Goal: Task Accomplishment & Management: Use online tool/utility

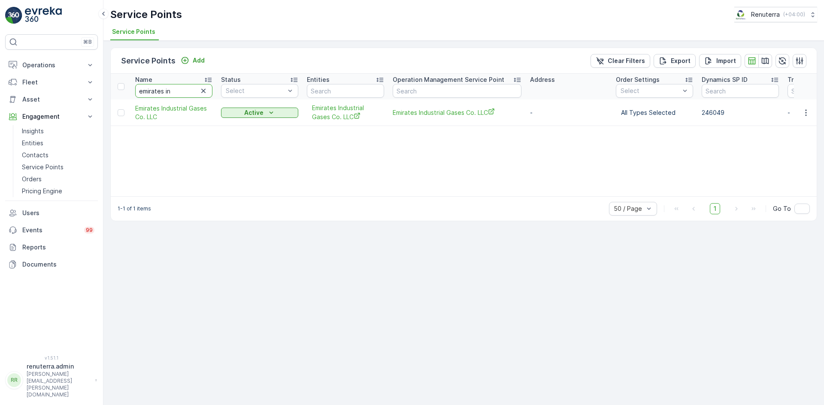
click at [171, 94] on input "emirates in" at bounding box center [173, 91] width 77 height 14
type input "e"
type input "karachi"
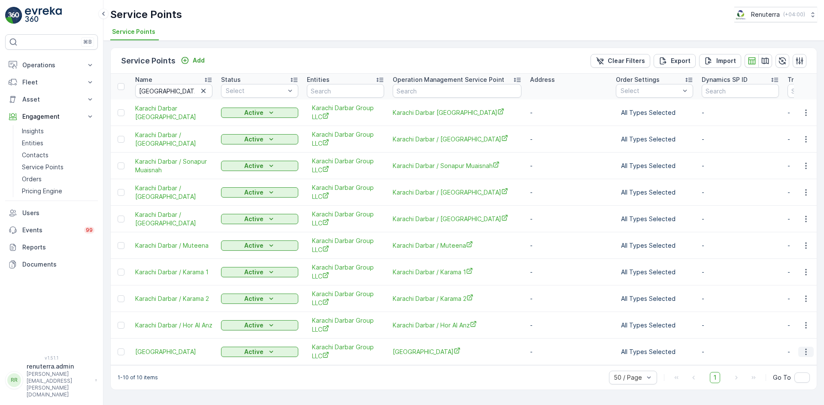
click at [804, 353] on icon "button" at bounding box center [805, 352] width 9 height 9
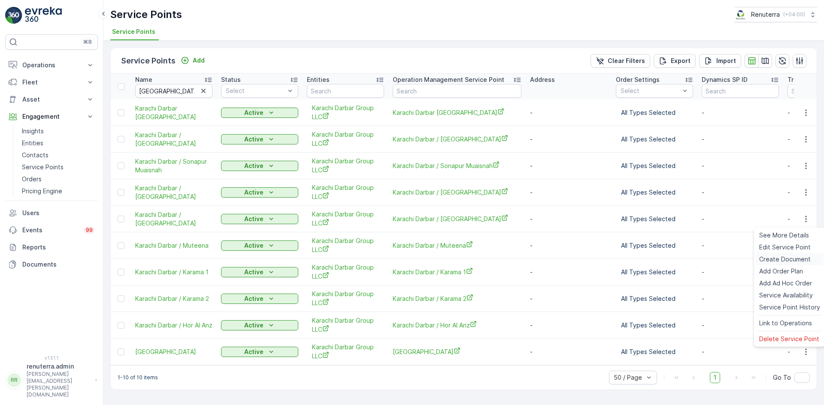
click at [769, 262] on span "Create Document" at bounding box center [784, 259] width 51 height 9
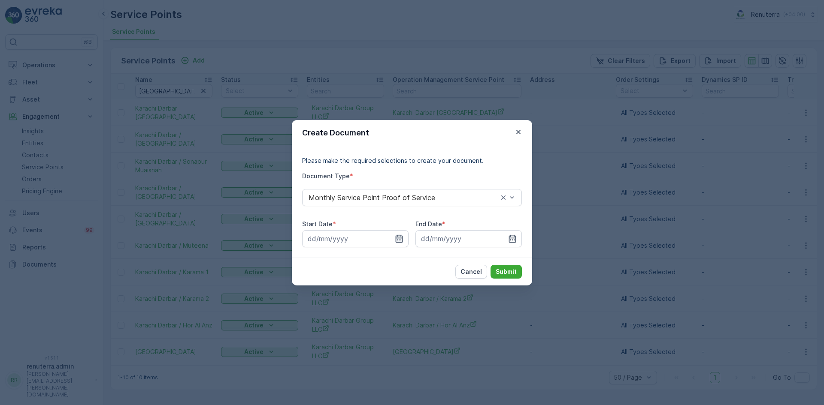
click at [398, 238] on icon "button" at bounding box center [398, 239] width 7 height 8
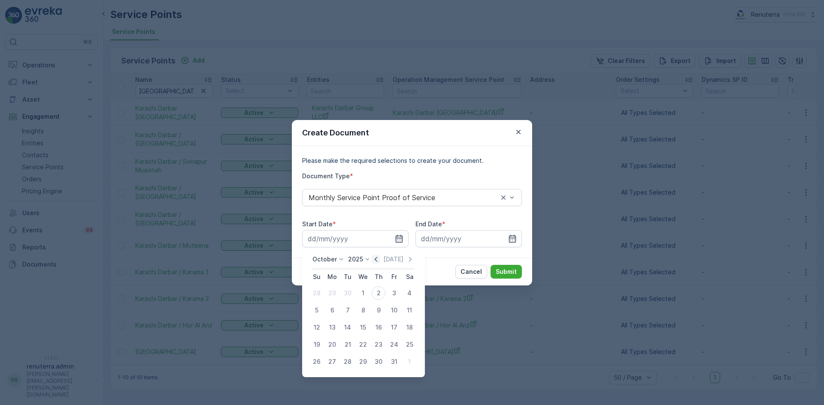
click at [377, 262] on icon "button" at bounding box center [375, 259] width 3 height 5
click at [333, 299] on div "1" at bounding box center [332, 294] width 14 height 14
type input "01.09.2025"
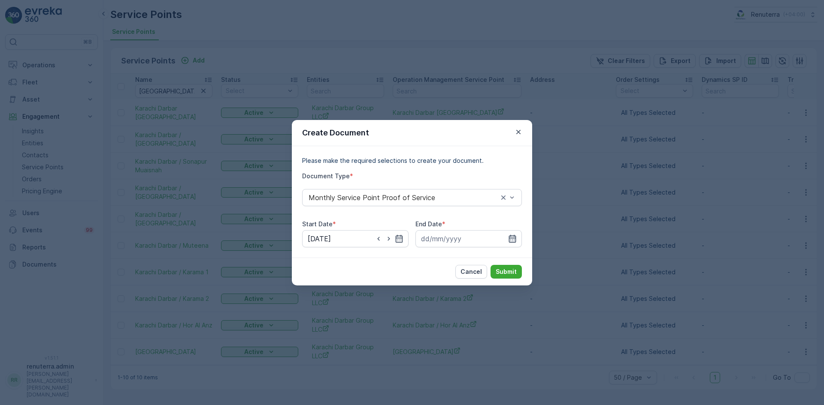
click at [510, 239] on icon "button" at bounding box center [512, 239] width 9 height 9
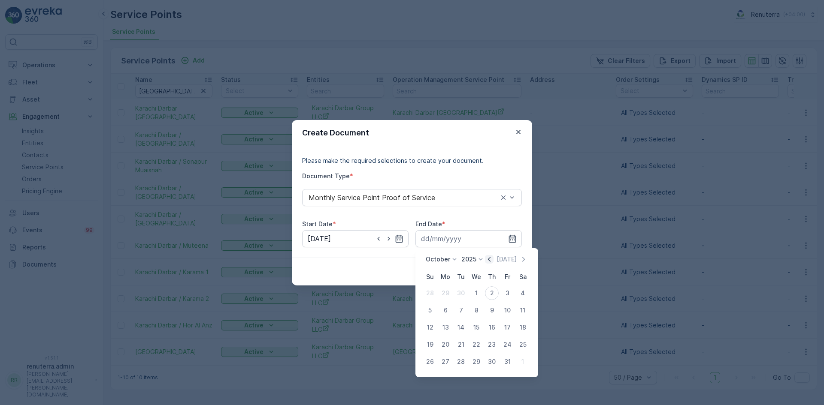
click at [487, 259] on icon "button" at bounding box center [489, 259] width 9 height 9
click at [459, 362] on div "30" at bounding box center [461, 362] width 14 height 14
type input "30.09.2025"
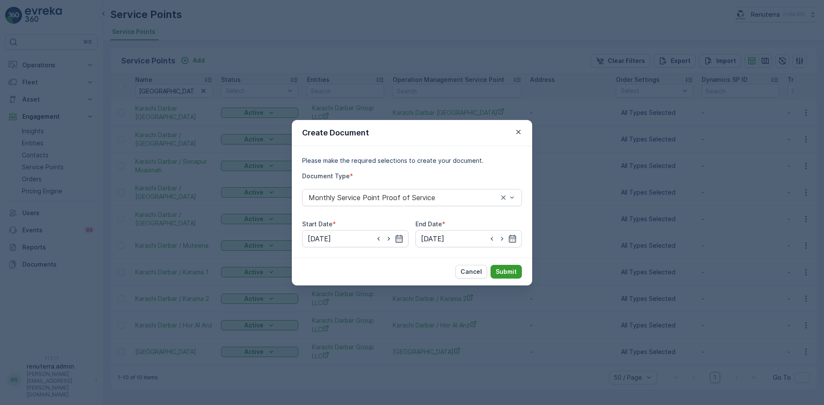
click at [505, 270] on p "Submit" at bounding box center [505, 272] width 21 height 9
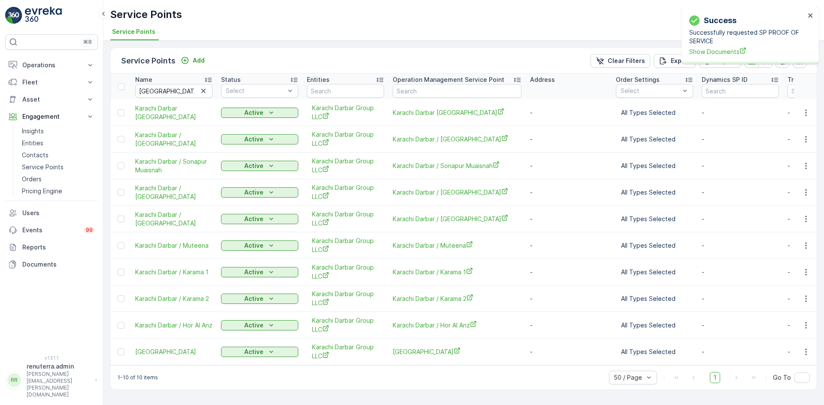
click at [708, 57] on div "Success Successfully requested SP PROOF OF SERVICE Show Documents" at bounding box center [746, 35] width 121 height 47
click at [708, 55] on span "Show Documents" at bounding box center [747, 51] width 116 height 9
click at [803, 139] on icon "button" at bounding box center [805, 139] width 9 height 9
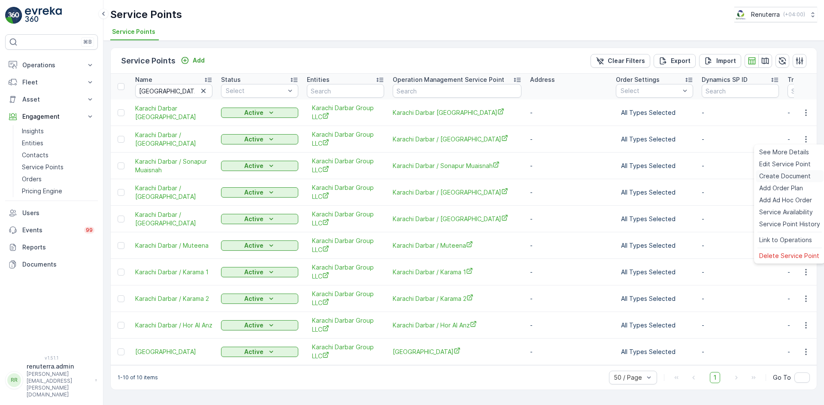
click at [781, 175] on span "Create Document" at bounding box center [784, 176] width 51 height 9
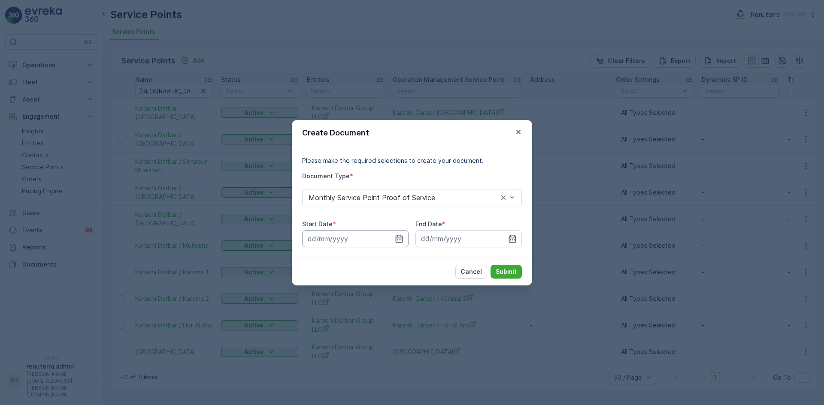
click at [391, 236] on input at bounding box center [355, 238] width 106 height 17
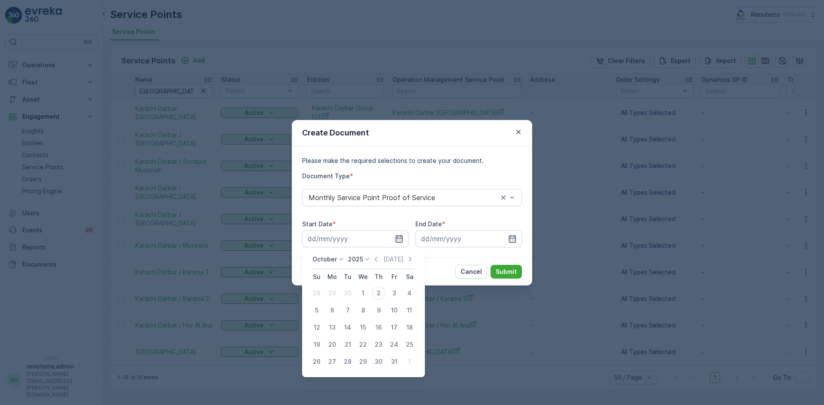
drag, startPoint x: 377, startPoint y: 260, endPoint x: 376, endPoint y: 265, distance: 4.6
click at [377, 262] on icon "button" at bounding box center [375, 259] width 9 height 9
click at [330, 291] on div "1" at bounding box center [332, 294] width 14 height 14
type input "01.09.2025"
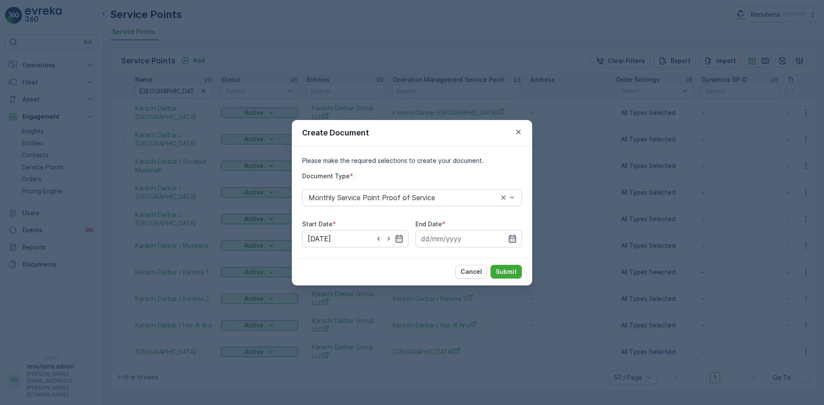
click at [512, 238] on icon "button" at bounding box center [512, 239] width 7 height 8
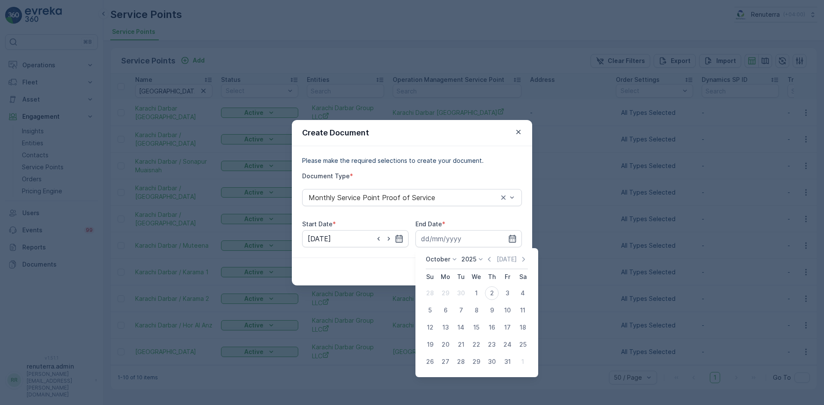
click at [489, 259] on icon "button" at bounding box center [489, 259] width 9 height 9
click at [462, 363] on div "30" at bounding box center [461, 362] width 14 height 14
type input "30.09.2025"
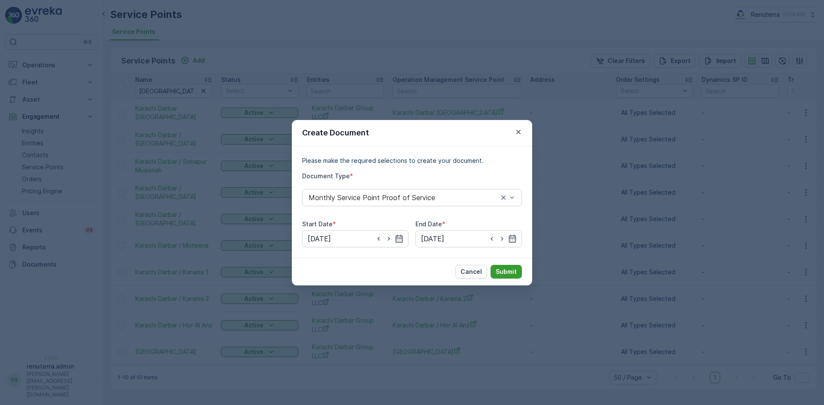
click at [501, 271] on p "Submit" at bounding box center [505, 272] width 21 height 9
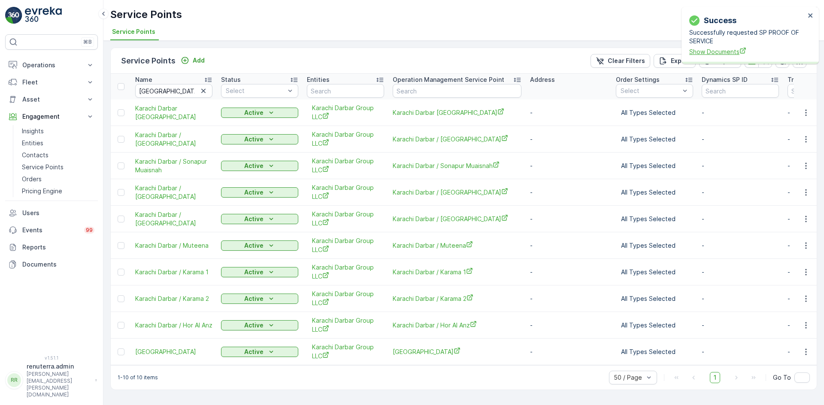
click at [718, 48] on span "Show Documents" at bounding box center [747, 51] width 116 height 9
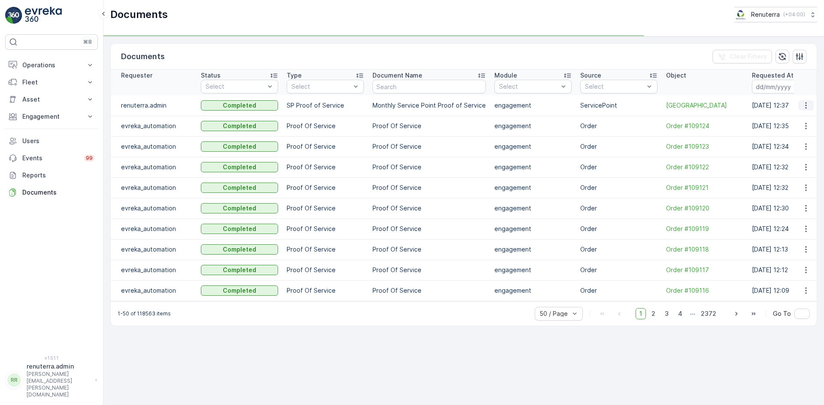
click at [807, 106] on icon "button" at bounding box center [805, 105] width 9 height 9
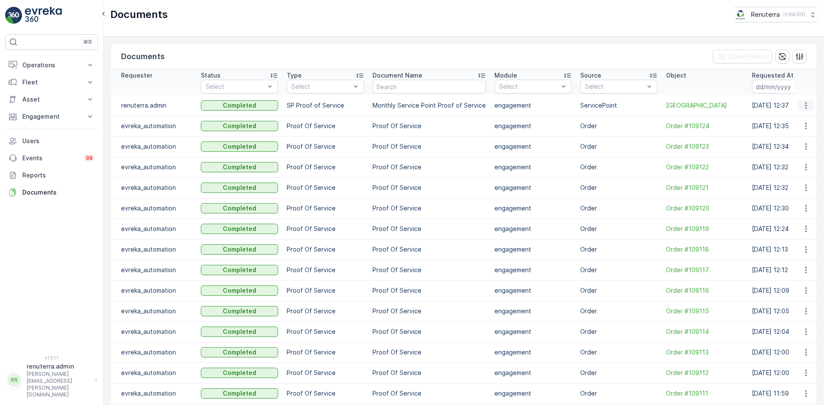
click at [804, 110] on button "button" at bounding box center [805, 105] width 15 height 10
click at [803, 121] on span "See Details" at bounding box center [803, 118] width 33 height 9
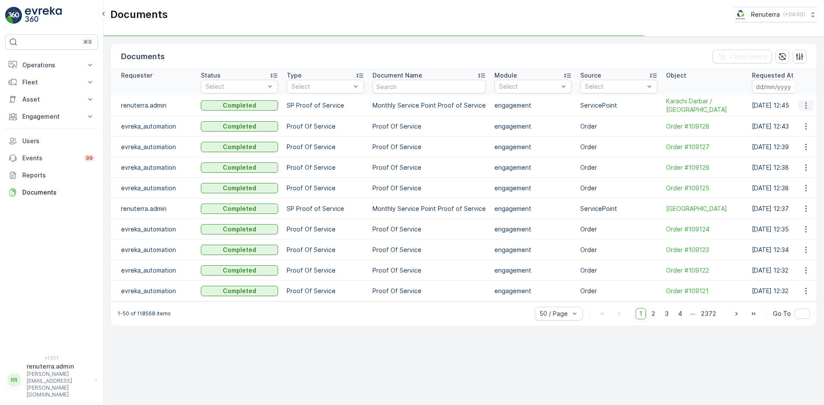
click at [806, 103] on icon "button" at bounding box center [805, 106] width 1 height 6
click at [801, 118] on span "See Details" at bounding box center [803, 118] width 33 height 9
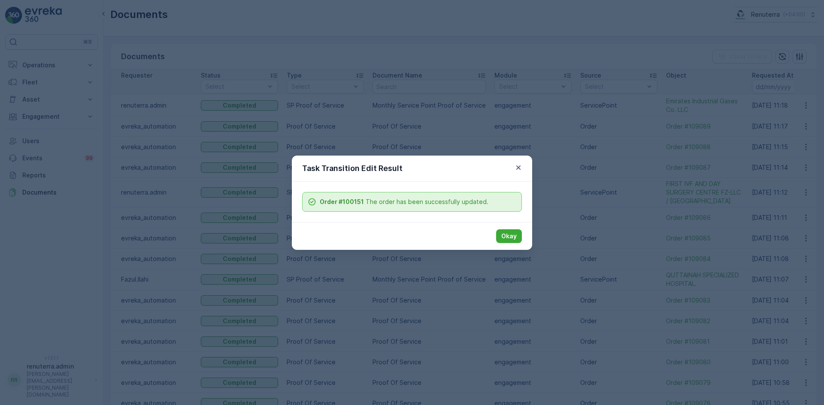
click at [511, 168] on div "Task Transition Edit Result" at bounding box center [412, 169] width 240 height 26
drag, startPoint x: 522, startPoint y: 167, endPoint x: 459, endPoint y: 130, distance: 72.3
click at [517, 163] on button "button" at bounding box center [518, 168] width 10 height 10
